Goal: Use online tool/utility

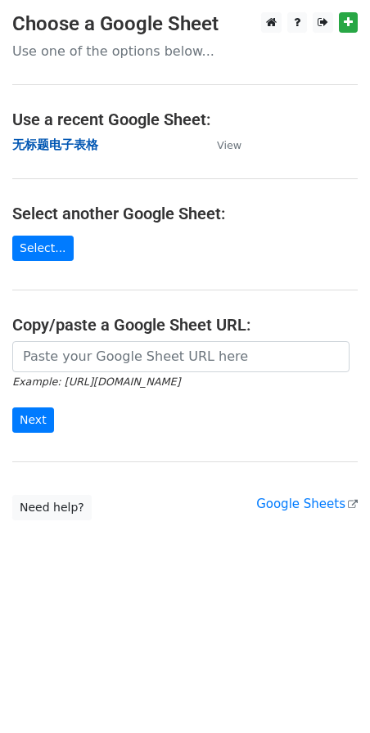
click at [62, 142] on strong "无标题电子表格" at bounding box center [55, 144] width 86 height 15
click at [65, 146] on strong "无标题电子表格" at bounding box center [55, 144] width 86 height 15
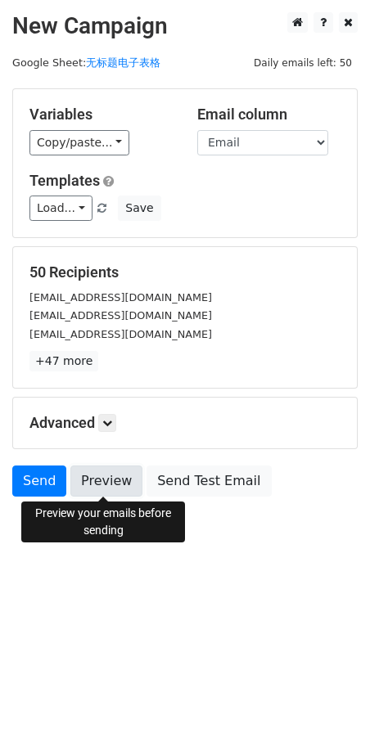
click at [92, 491] on link "Preview" at bounding box center [106, 480] width 72 height 31
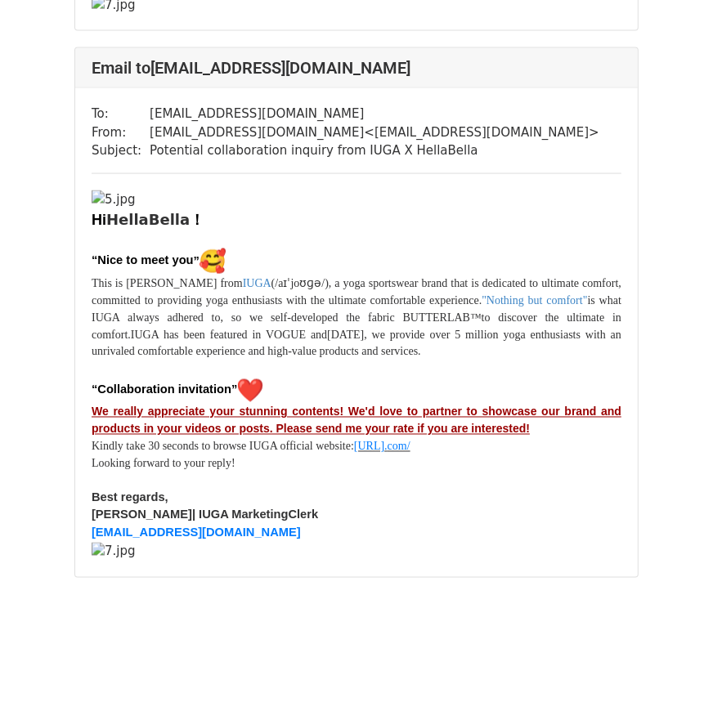
scroll to position [37583, 0]
